Goal: Check status: Check status

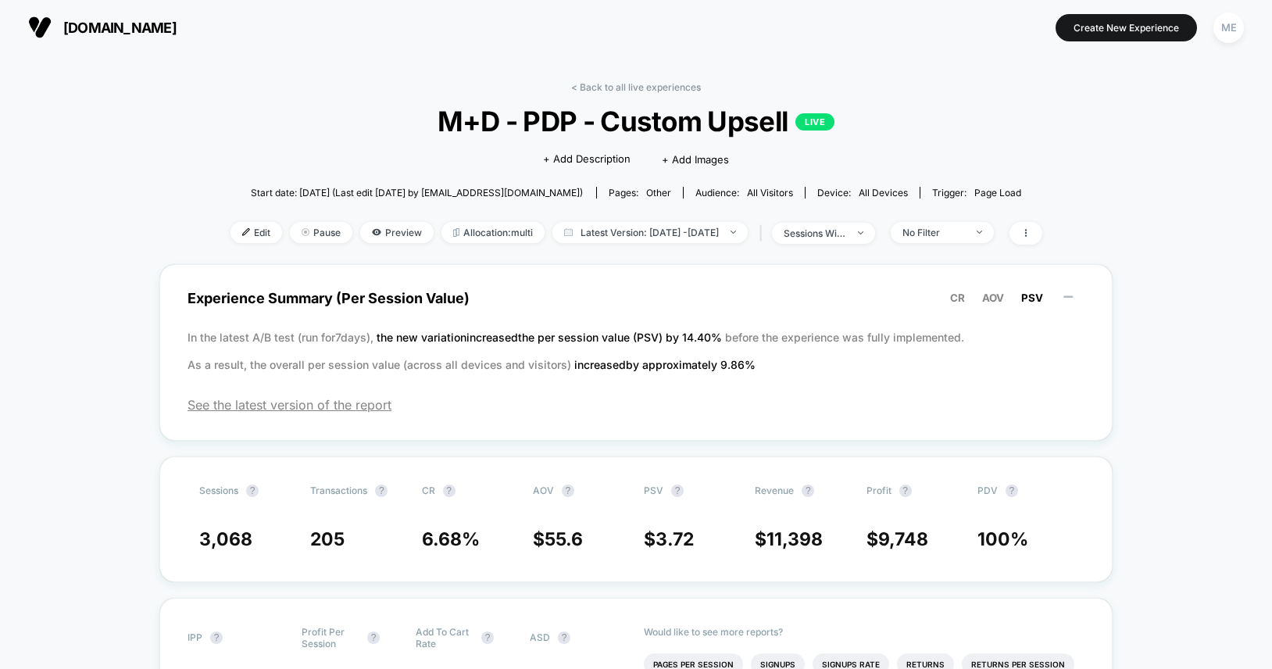
scroll to position [67, 0]
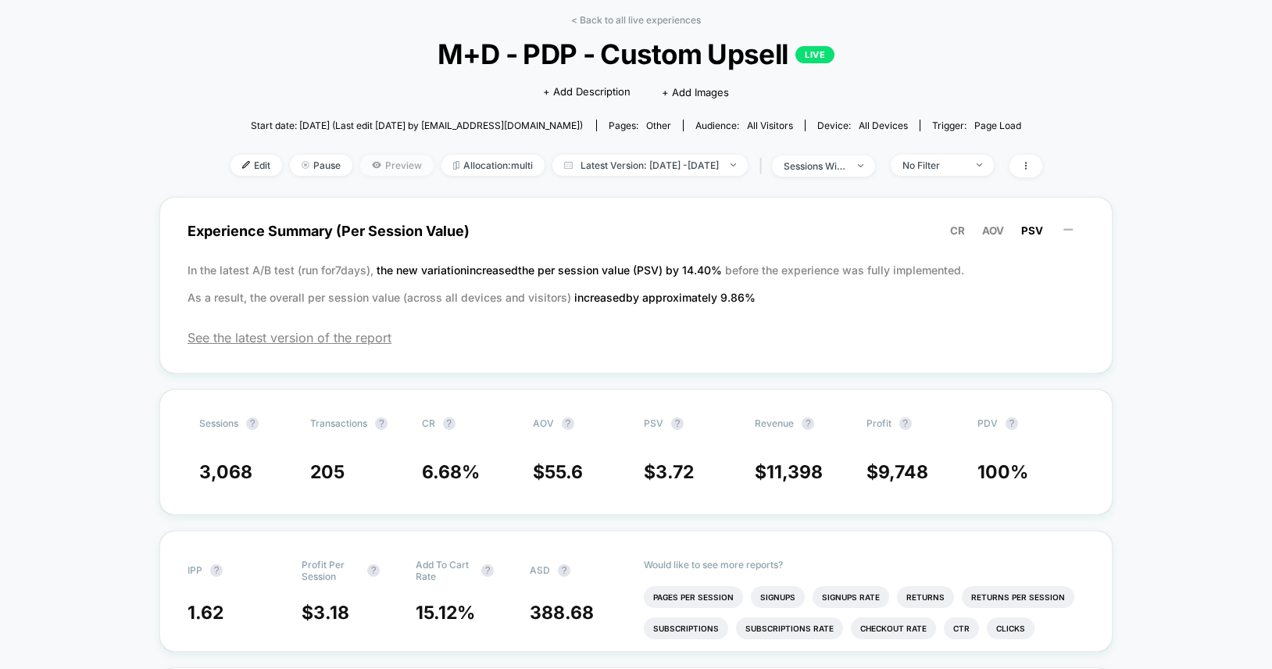
click at [360, 170] on span "Preview" at bounding box center [396, 165] width 73 height 21
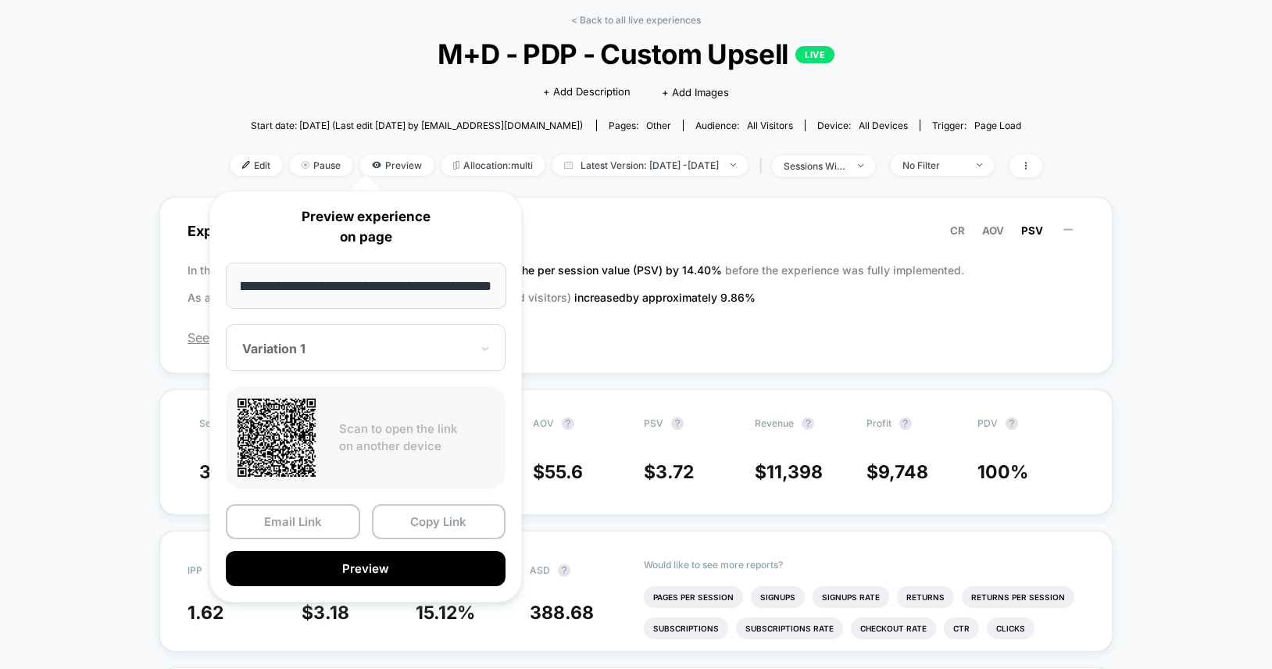
scroll to position [0, 0]
click at [339, 330] on div "Variation 1" at bounding box center [366, 347] width 280 height 47
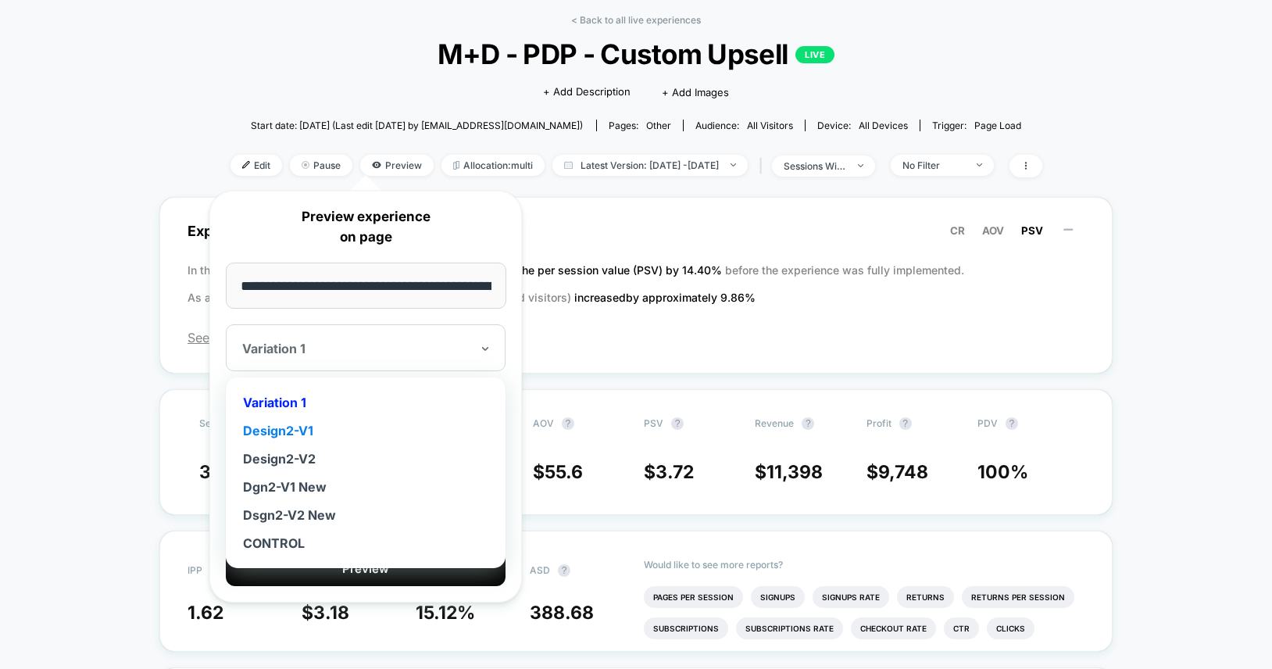
click at [303, 428] on div "Design2-V1" at bounding box center [366, 430] width 264 height 28
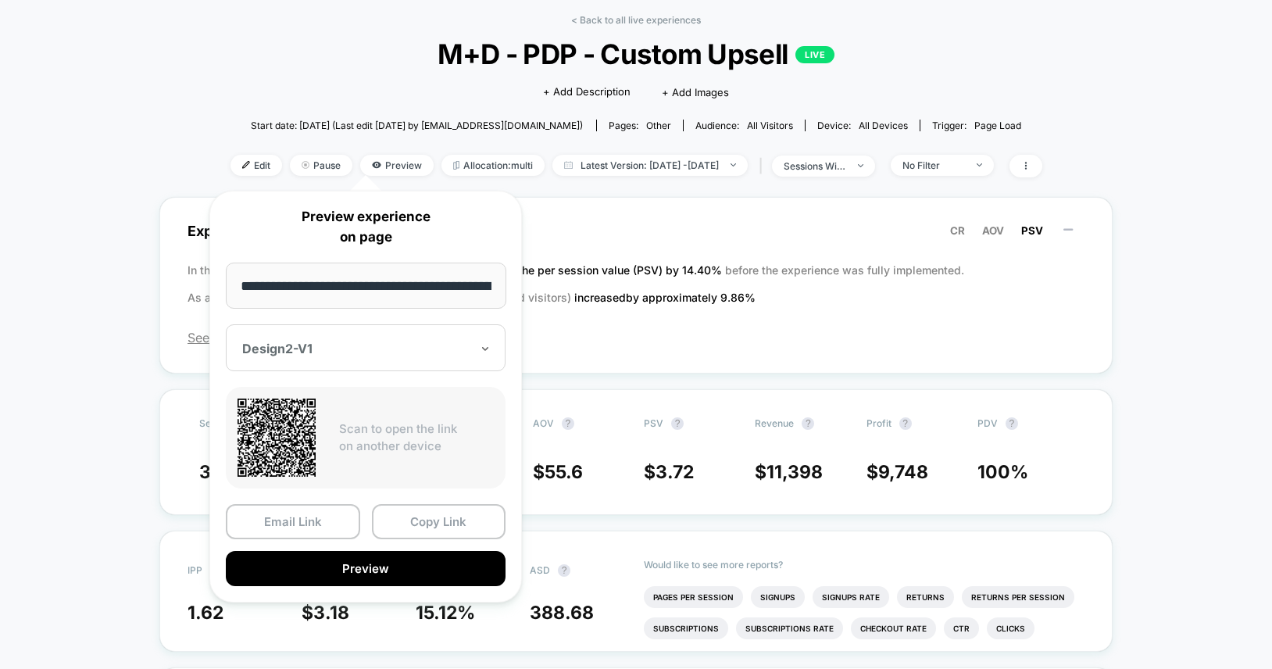
click at [401, 584] on div "**********" at bounding box center [365, 397] width 312 height 412
click at [388, 573] on button "Preview" at bounding box center [366, 568] width 280 height 35
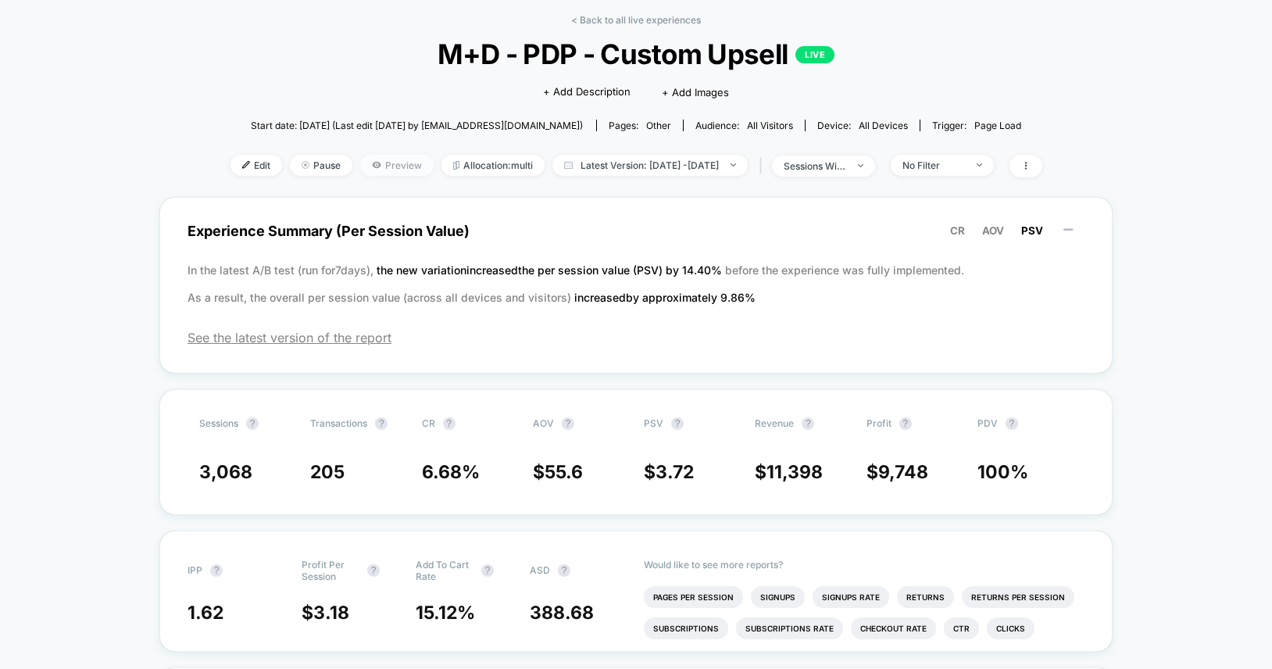
click at [378, 165] on span "Preview" at bounding box center [396, 165] width 73 height 21
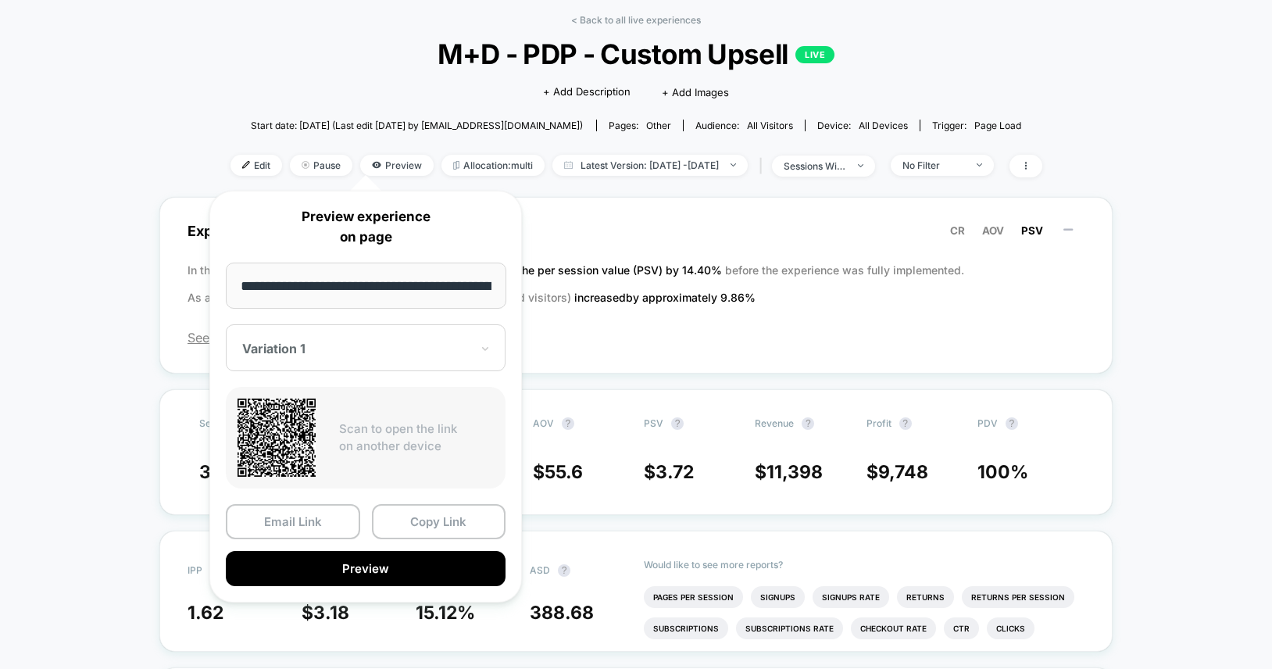
click at [271, 75] on div "< Back to all live experiences M+D - PDP - Custom Upsell LIVE Click to edit exp…" at bounding box center [636, 105] width 812 height 183
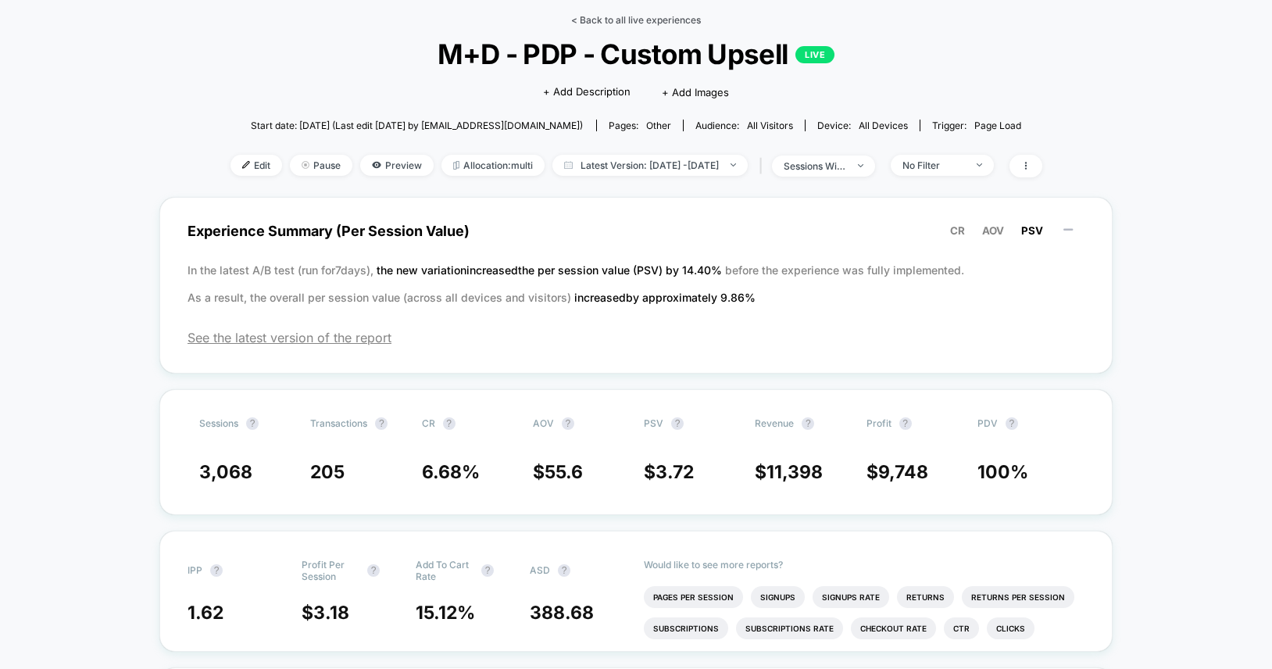
click at [603, 23] on link "< Back to all live experiences" at bounding box center [636, 20] width 130 height 12
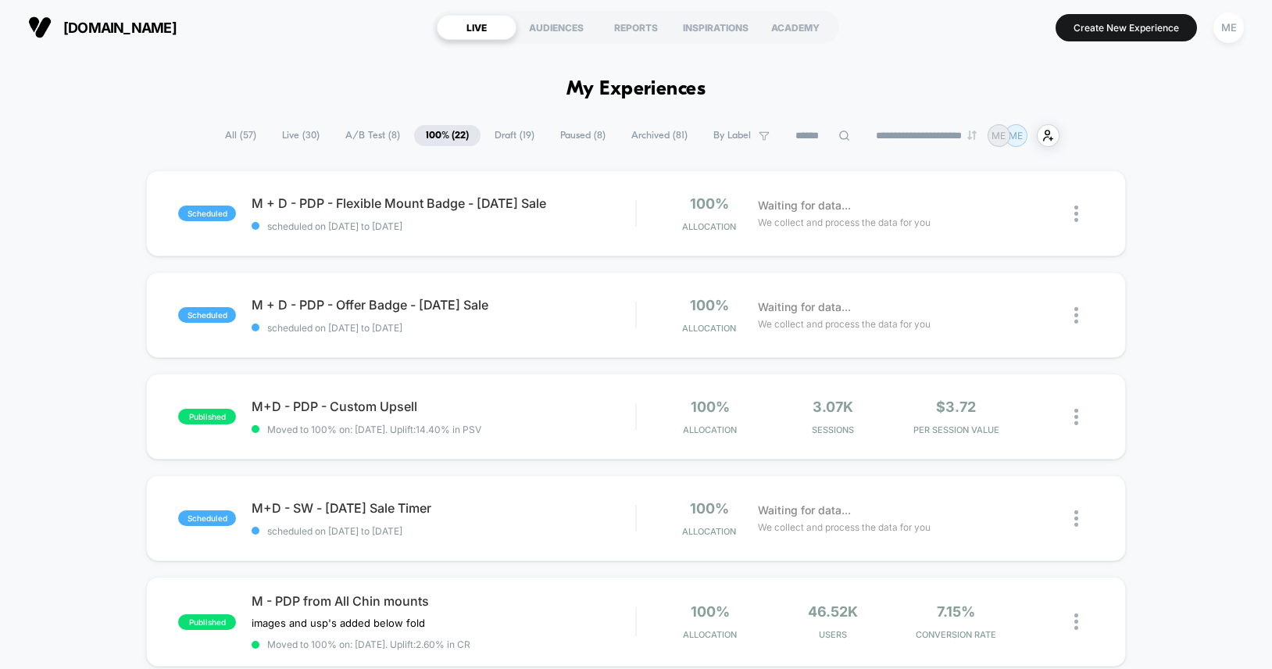
click at [380, 130] on span "A/B Test ( 8 )" at bounding box center [373, 135] width 78 height 21
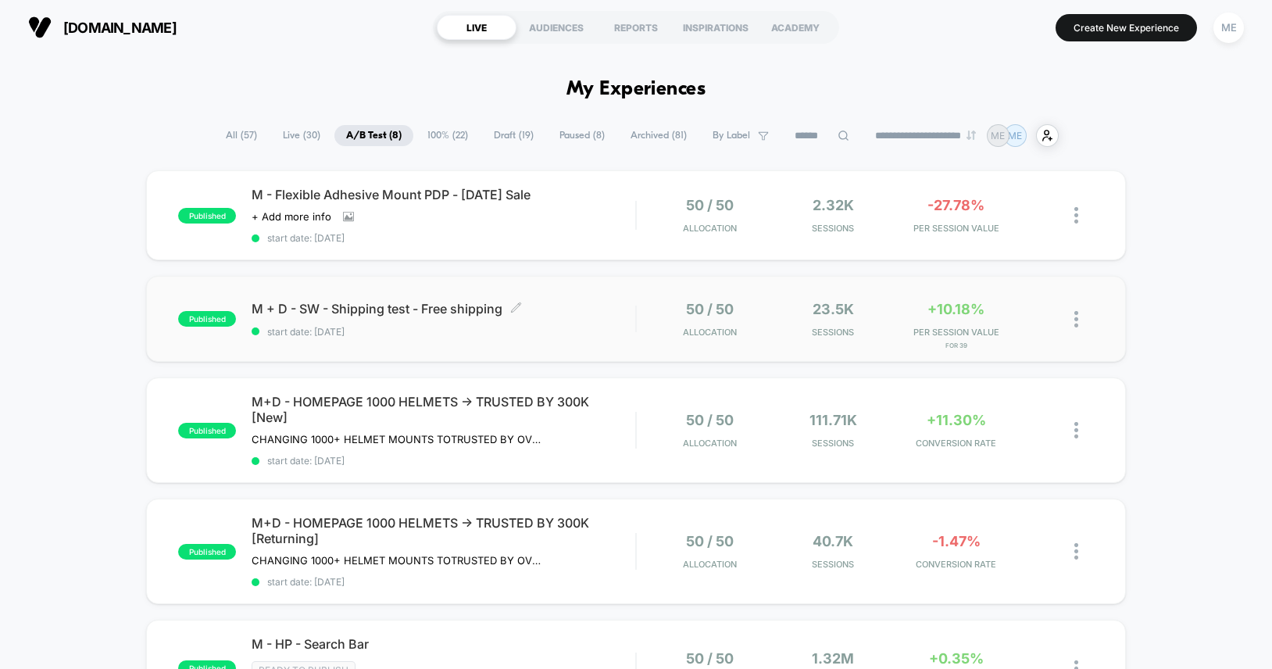
click at [606, 316] on div "M + D - SW - Shipping test - Free shipping Click to edit experience details Cli…" at bounding box center [444, 319] width 384 height 37
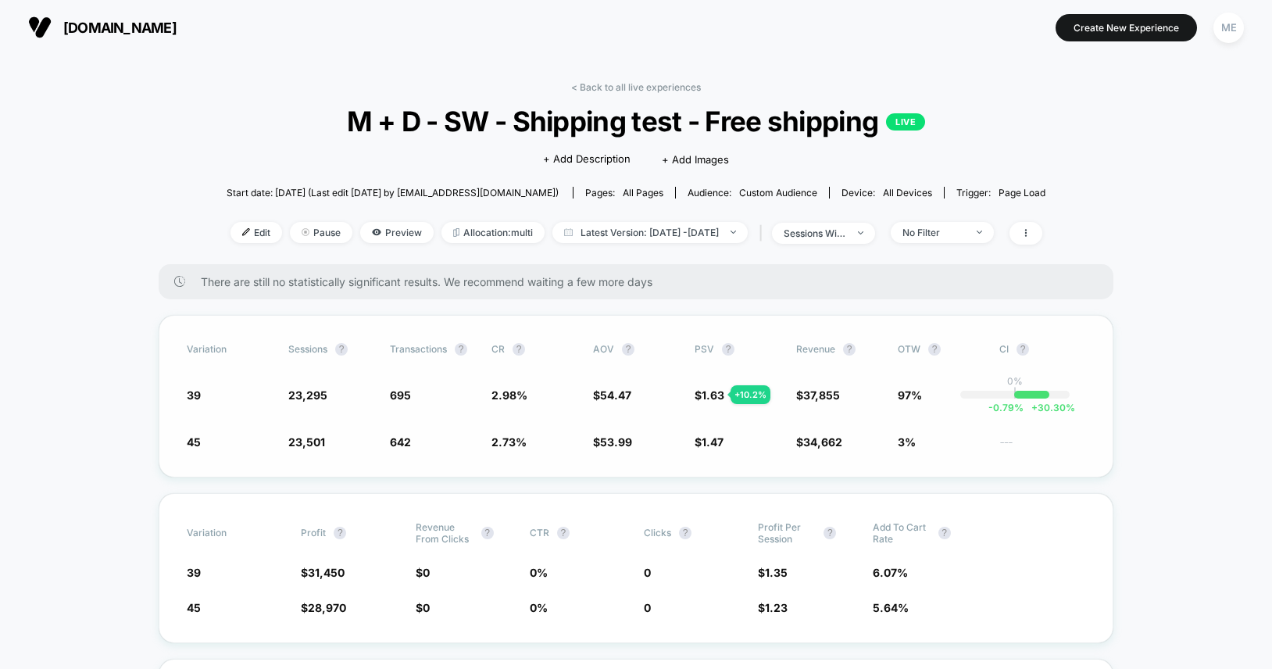
click at [710, 440] on span "1.47" at bounding box center [712, 441] width 22 height 13
click at [605, 87] on link "< Back to all live experiences" at bounding box center [636, 87] width 130 height 12
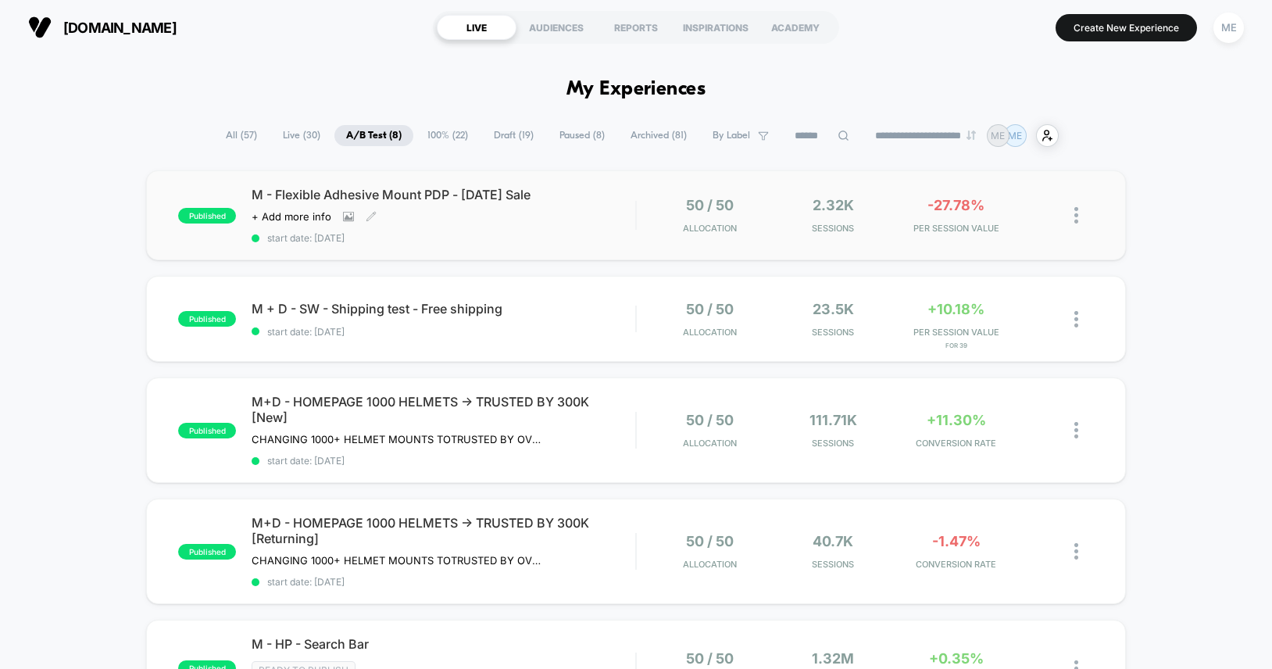
click at [615, 214] on div "M - Flexible Adhesive Mount PDP - Labor Day Sale Click to view images Click to …" at bounding box center [444, 215] width 384 height 57
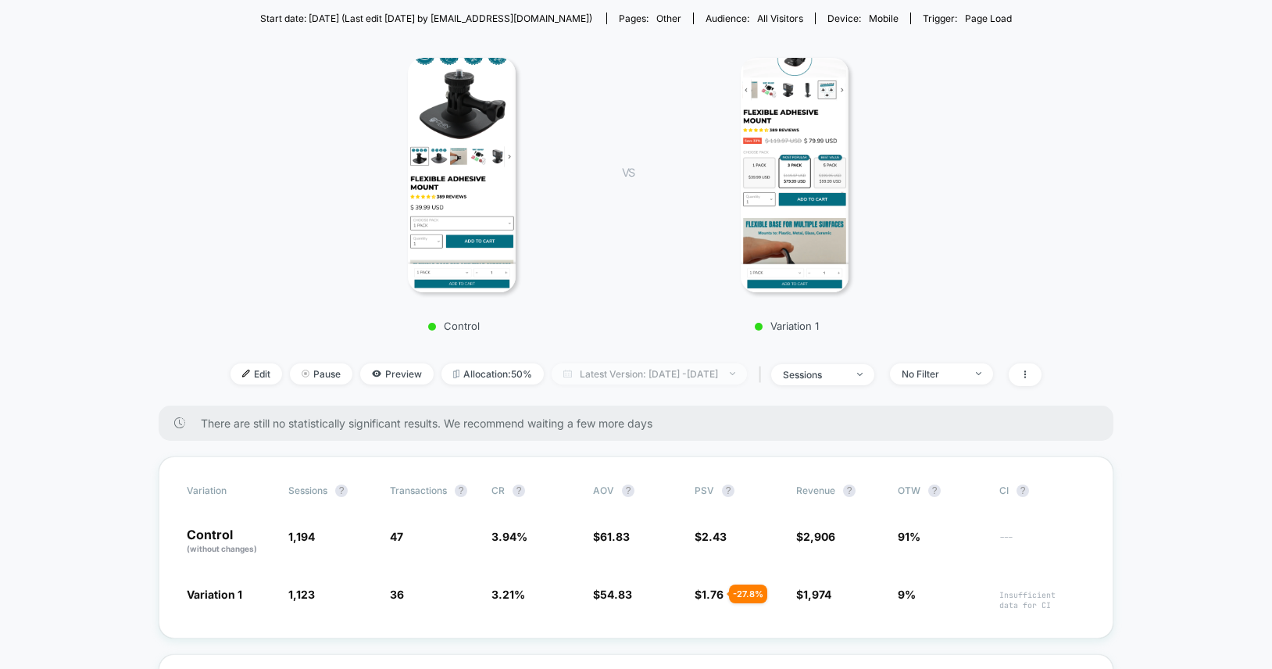
scroll to position [183, 0]
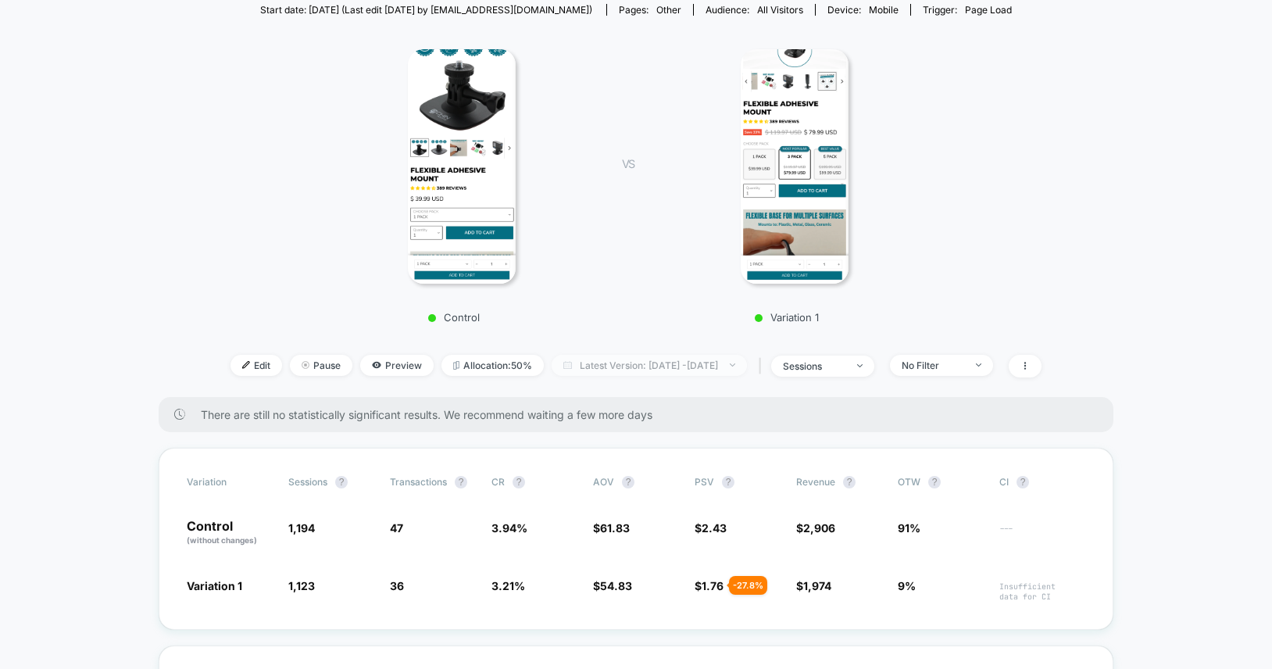
click at [671, 364] on span "Latest Version: Aug 21, 2025 - Aug 27, 2025" at bounding box center [648, 365] width 195 height 21
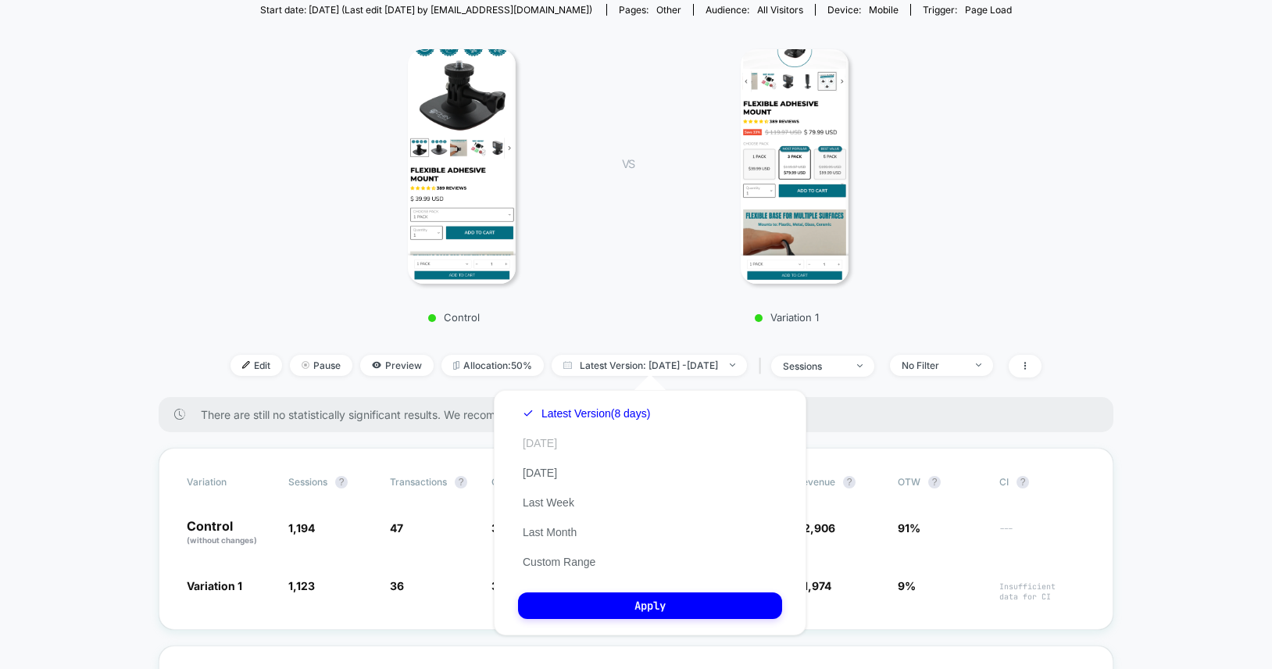
click at [545, 443] on button "Today" at bounding box center [540, 443] width 44 height 14
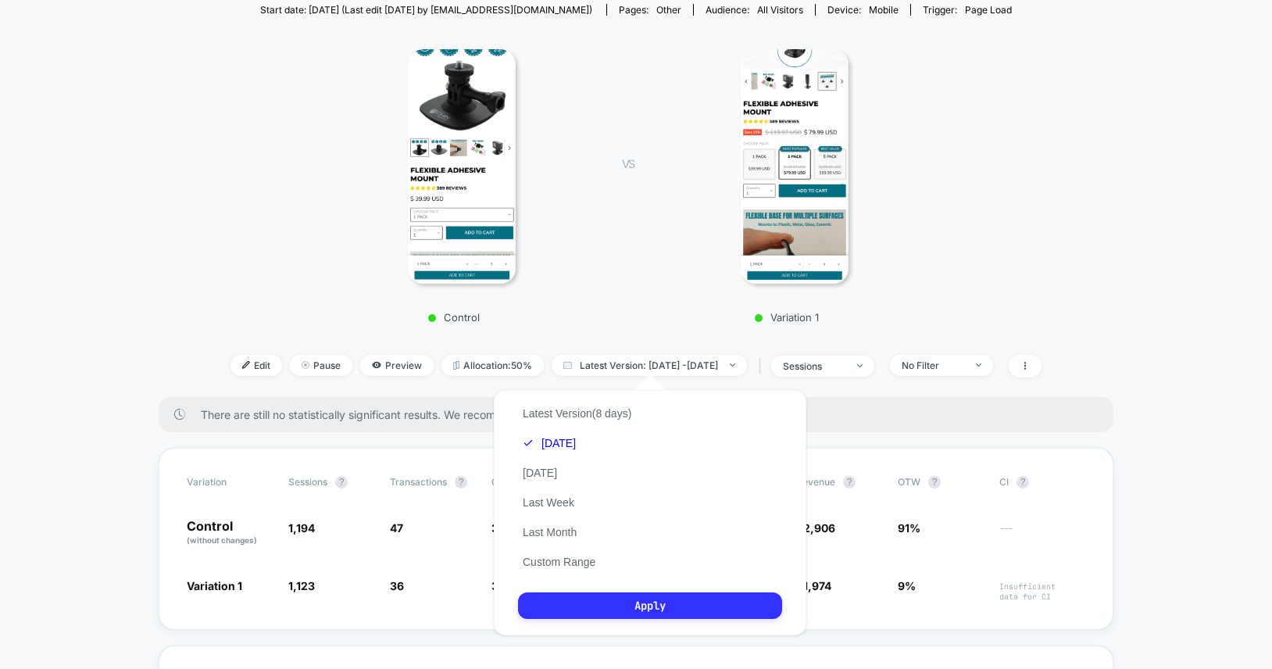
click at [621, 601] on button "Apply" at bounding box center [650, 605] width 264 height 27
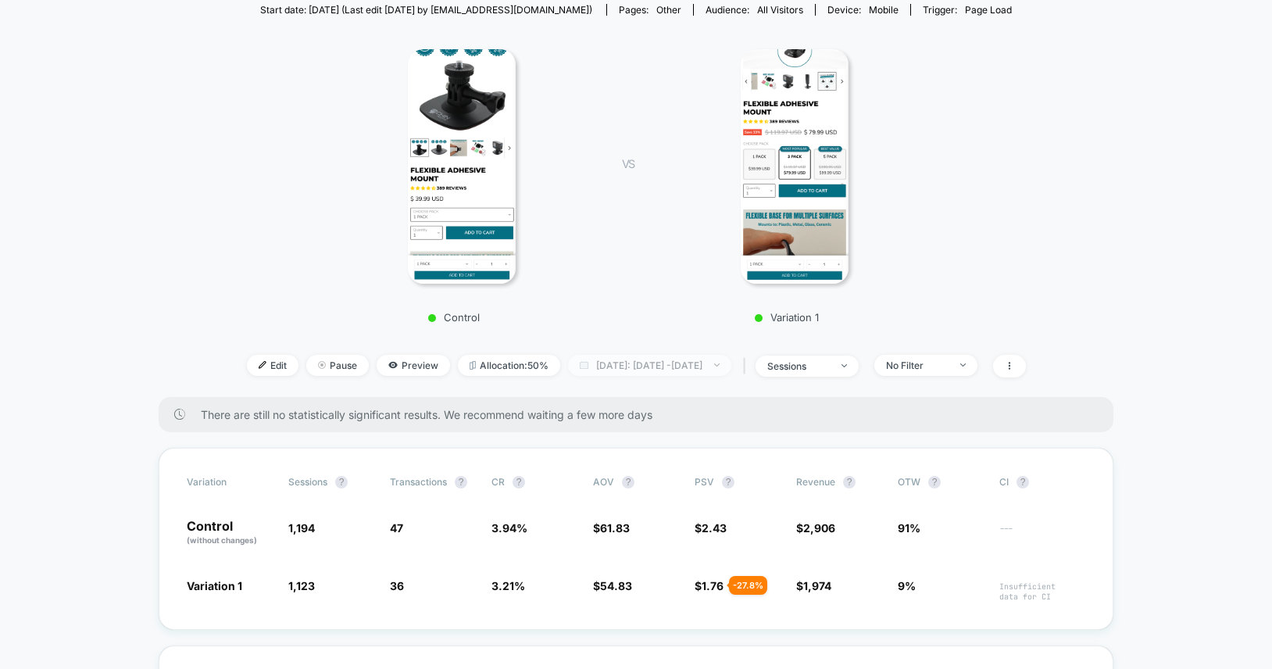
click at [695, 370] on span "Today: Aug 20, 2025 - Aug 27, 2025" at bounding box center [649, 365] width 163 height 21
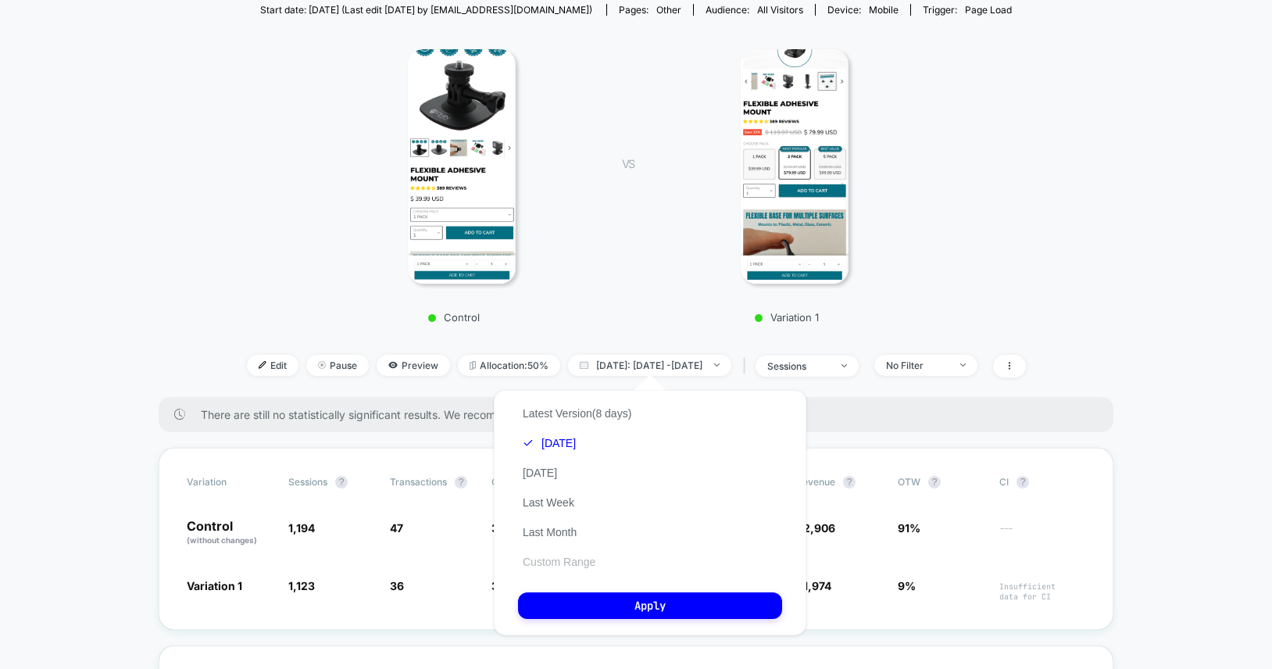
click at [573, 556] on button "Custom Range" at bounding box center [559, 562] width 82 height 14
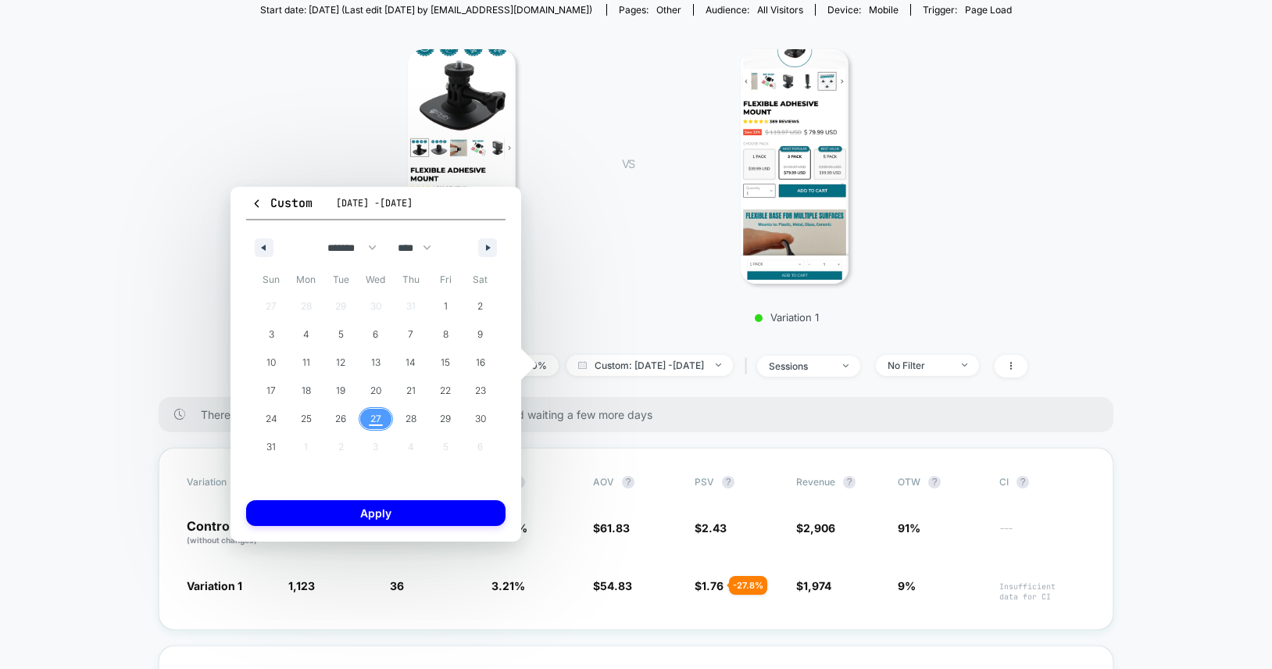
click at [370, 416] on span "27" at bounding box center [375, 419] width 11 height 28
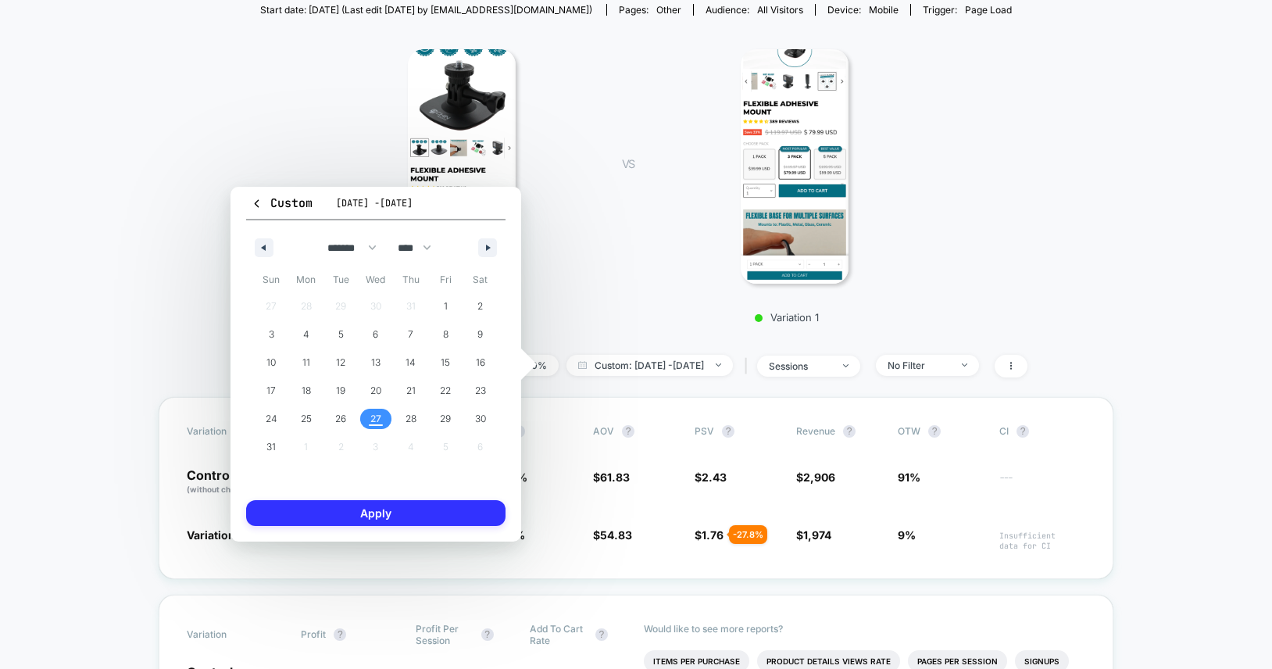
click at [394, 511] on button "Apply" at bounding box center [375, 513] width 259 height 26
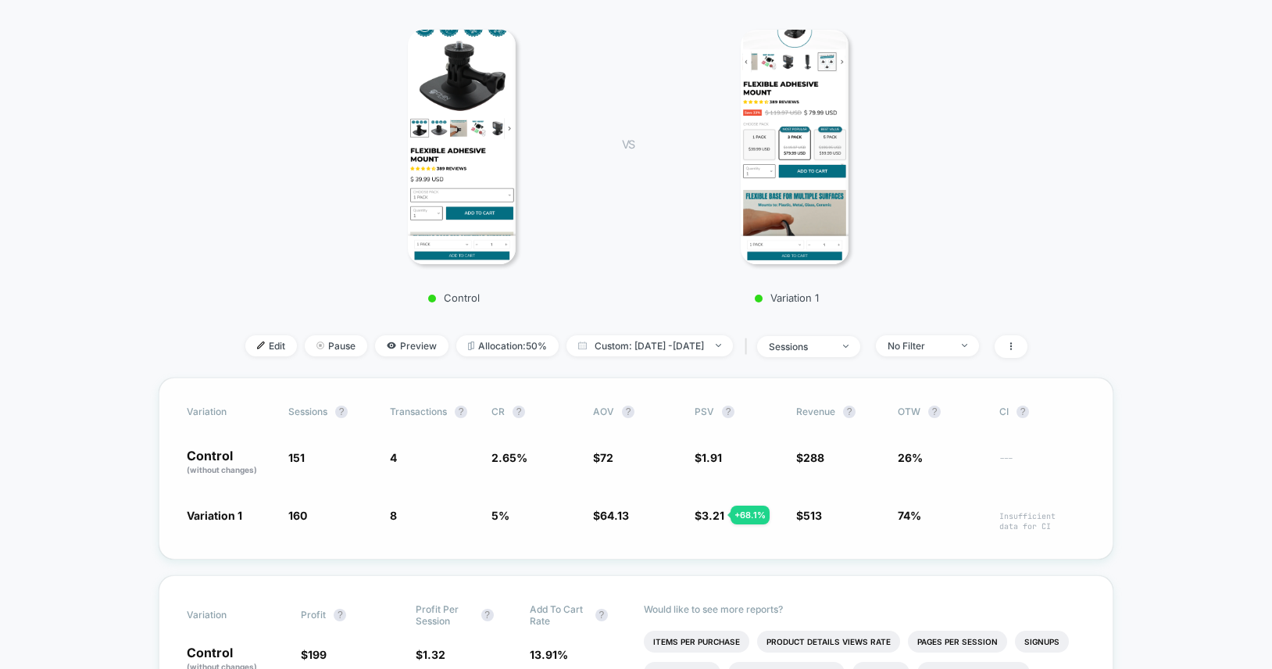
scroll to position [223, 0]
